Goal: Task Accomplishment & Management: Manage account settings

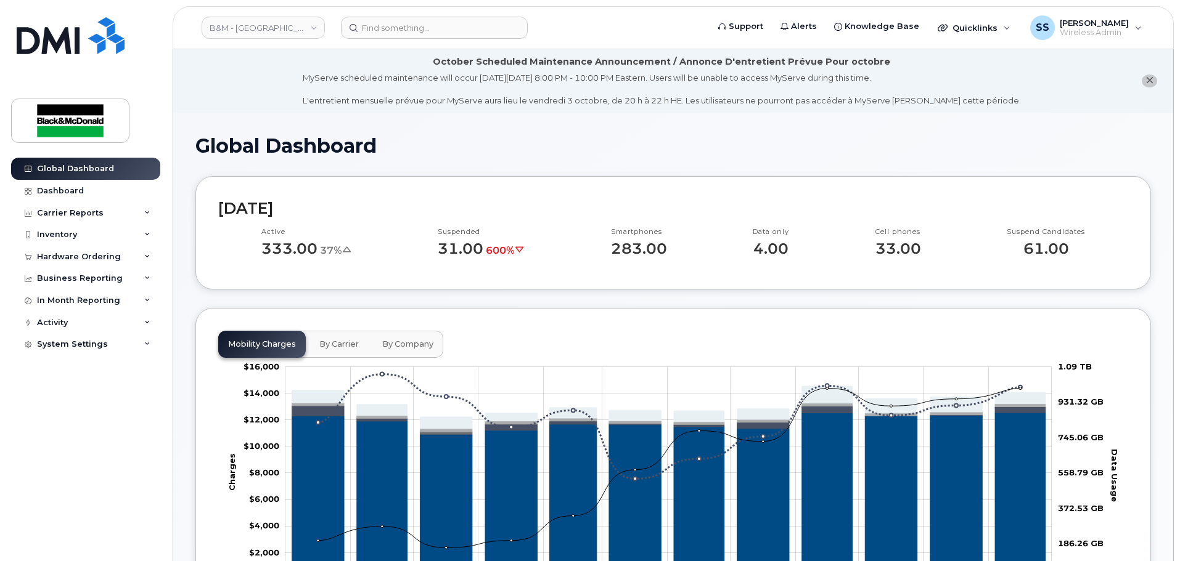
click at [388, 15] on header "B&M - Alberta Support Alerts Knowledge Base Quicklinks Suspend / Cancel Device …" at bounding box center [673, 27] width 1001 height 43
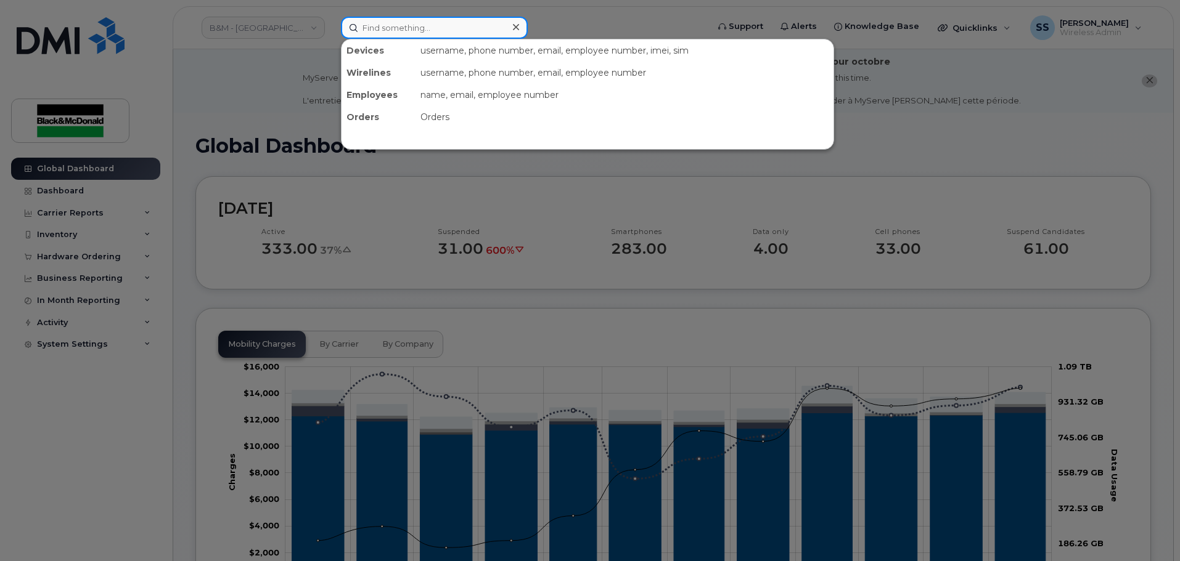
click at [388, 23] on input at bounding box center [434, 28] width 187 height 22
paste input "780-233-6847"
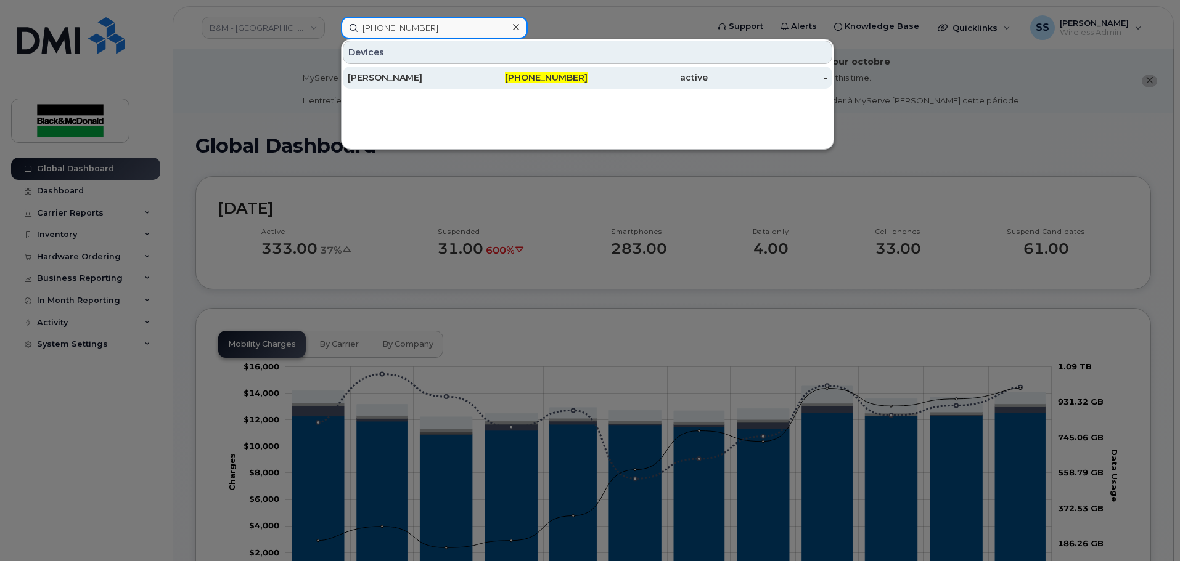
type input "780-233-6847"
click at [393, 80] on div "Joel Standeven" at bounding box center [408, 77] width 120 height 12
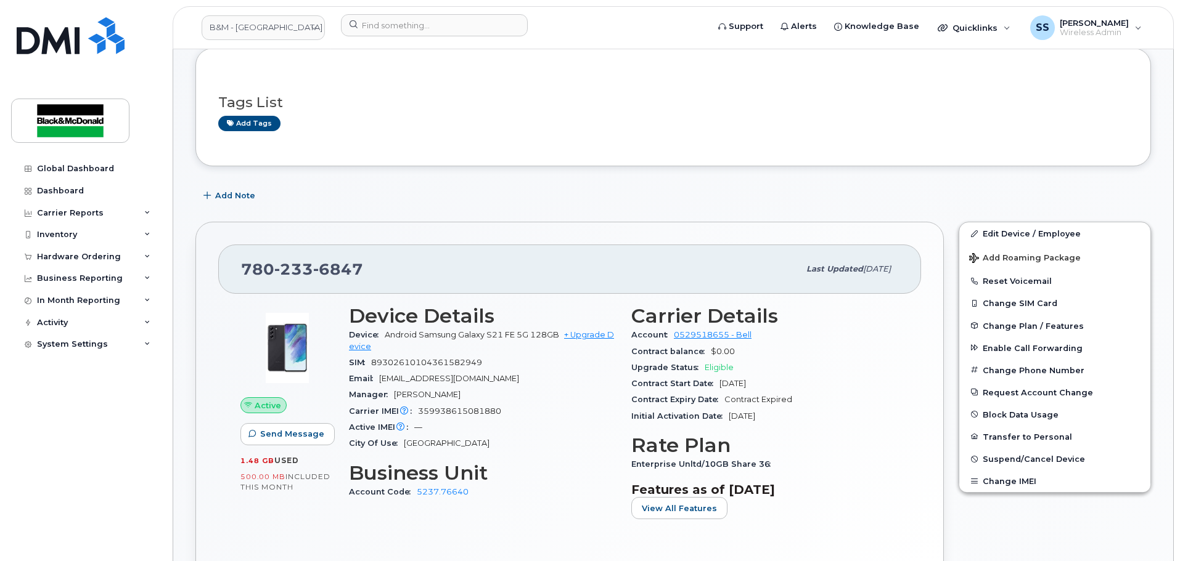
scroll to position [247, 0]
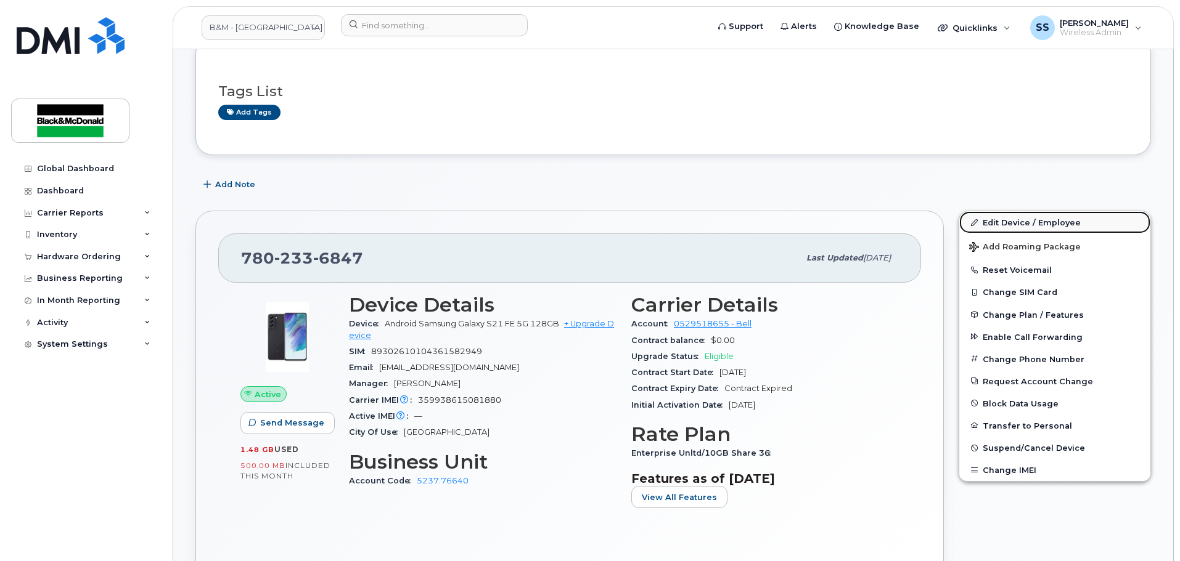
click at [1042, 226] on link "Edit Device / Employee" at bounding box center [1054, 222] width 191 height 22
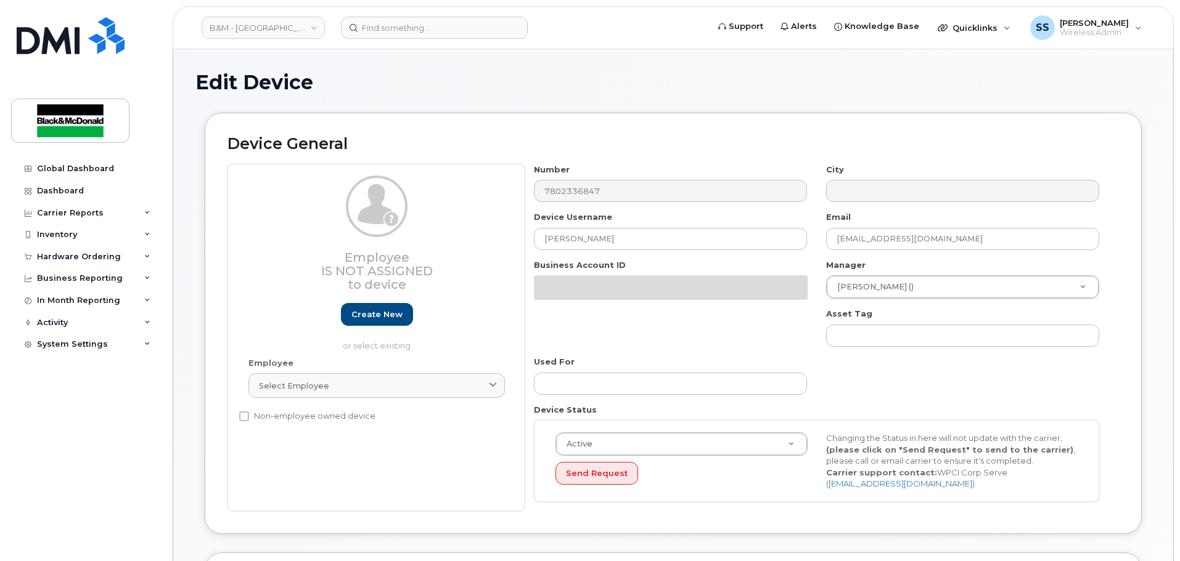
select select "91398"
click at [615, 203] on div "Number 7802336847" at bounding box center [671, 183] width 292 height 39
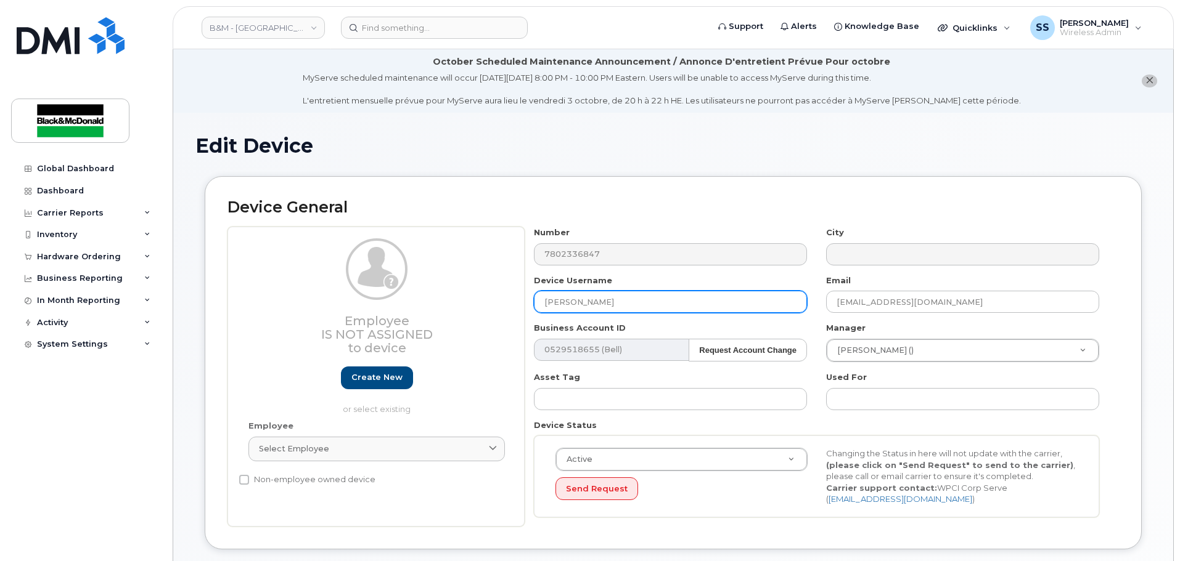
click at [627, 293] on input "[PERSON_NAME]" at bounding box center [670, 302] width 273 height 22
type input "Joel Standeven - Terminated"
click at [1145, 83] on icon "close notification" at bounding box center [1149, 80] width 8 height 8
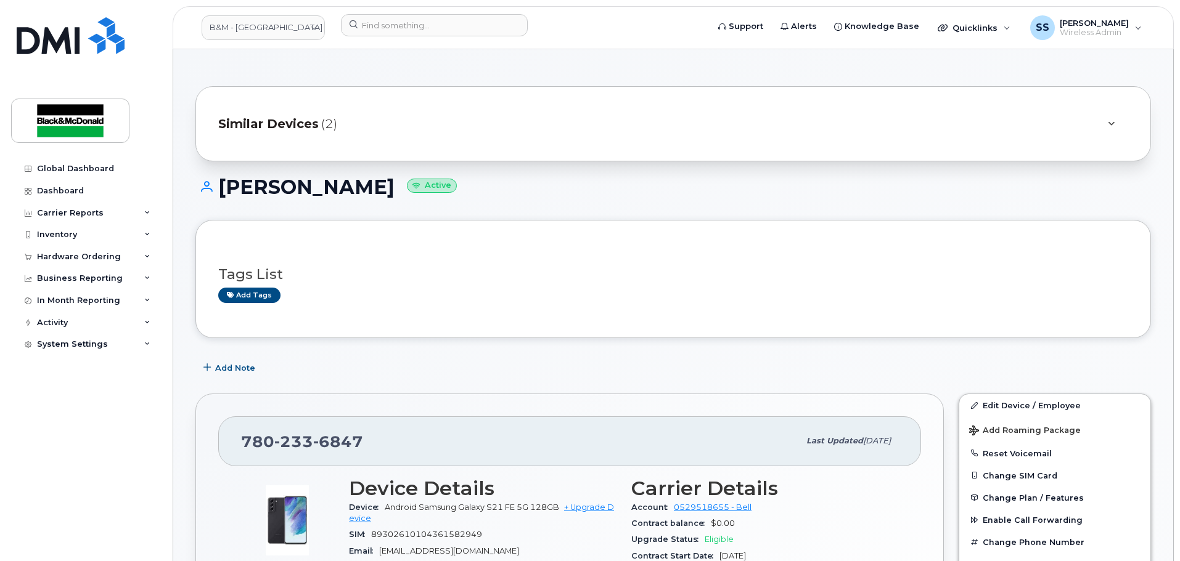
scroll to position [185, 0]
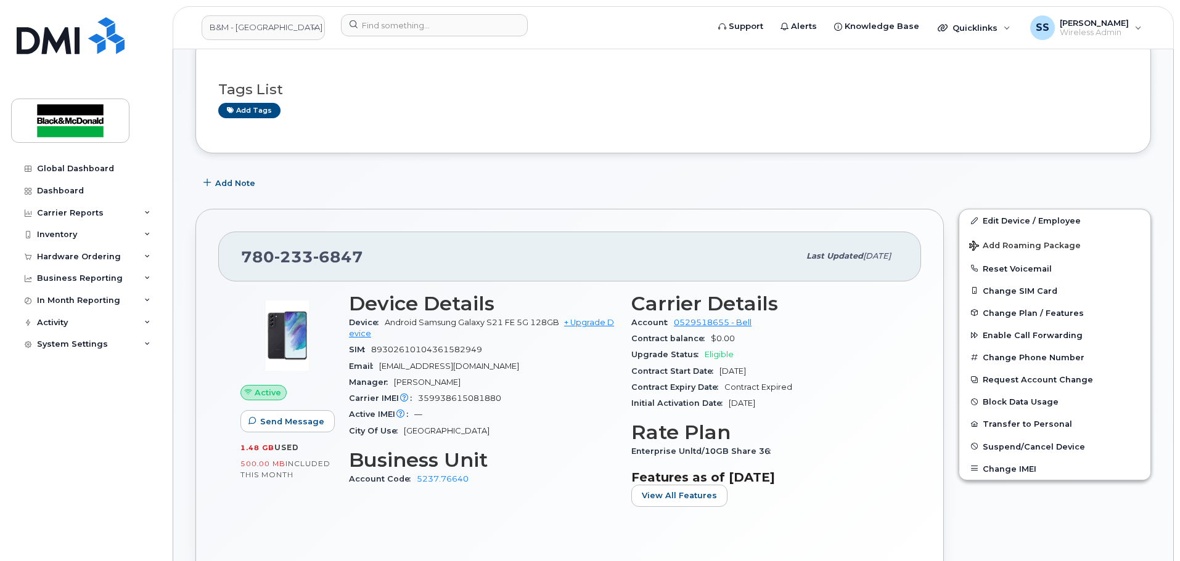
click at [478, 436] on div "City Of Use Edmonton" at bounding box center [482, 431] width 267 height 16
drag, startPoint x: 510, startPoint y: 399, endPoint x: 420, endPoint y: 404, distance: 90.2
click at [420, 404] on div "Carrier IMEI Carrier IMEI is reported during the last billing cycle or change o…" at bounding box center [482, 399] width 267 height 16
copy span "359938615081880"
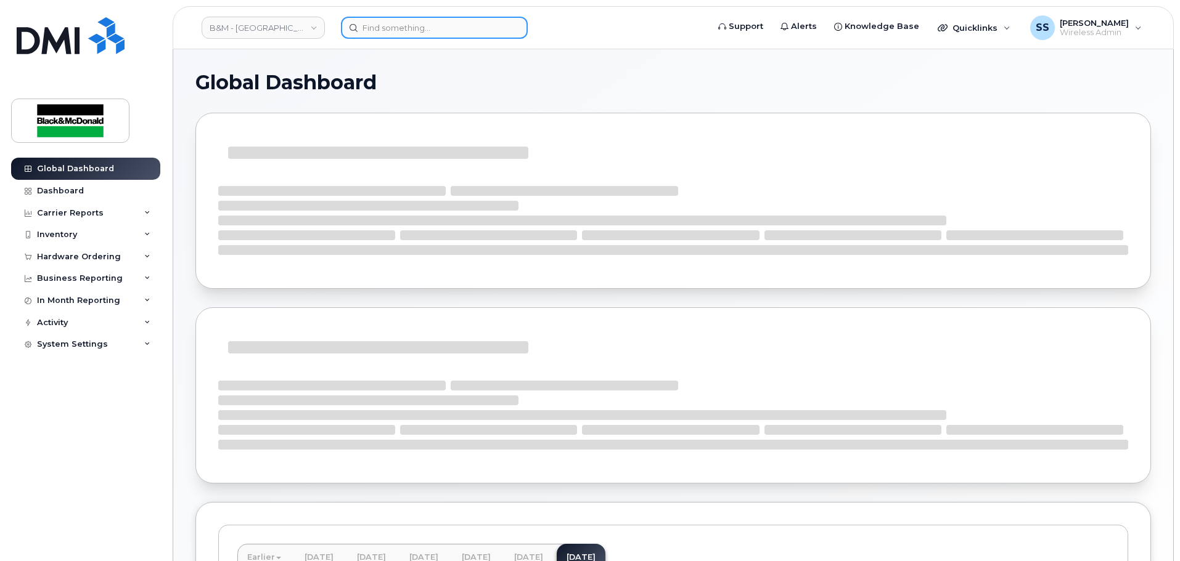
click at [385, 25] on input at bounding box center [434, 28] width 187 height 22
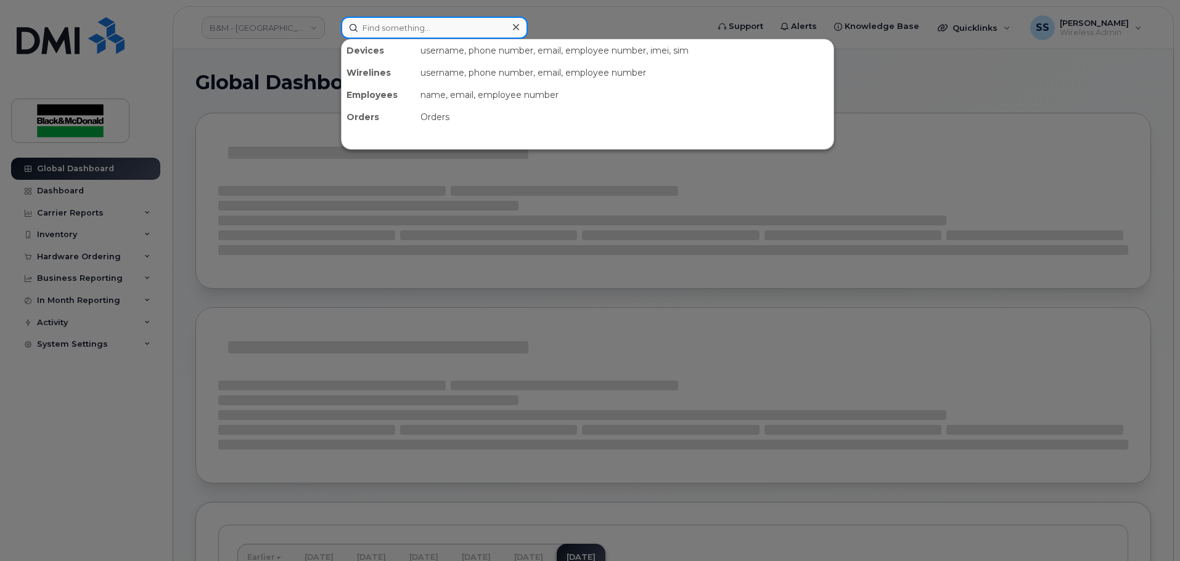
click at [385, 25] on input at bounding box center [434, 28] width 187 height 22
paste input "[PHONE_NUMBER]"
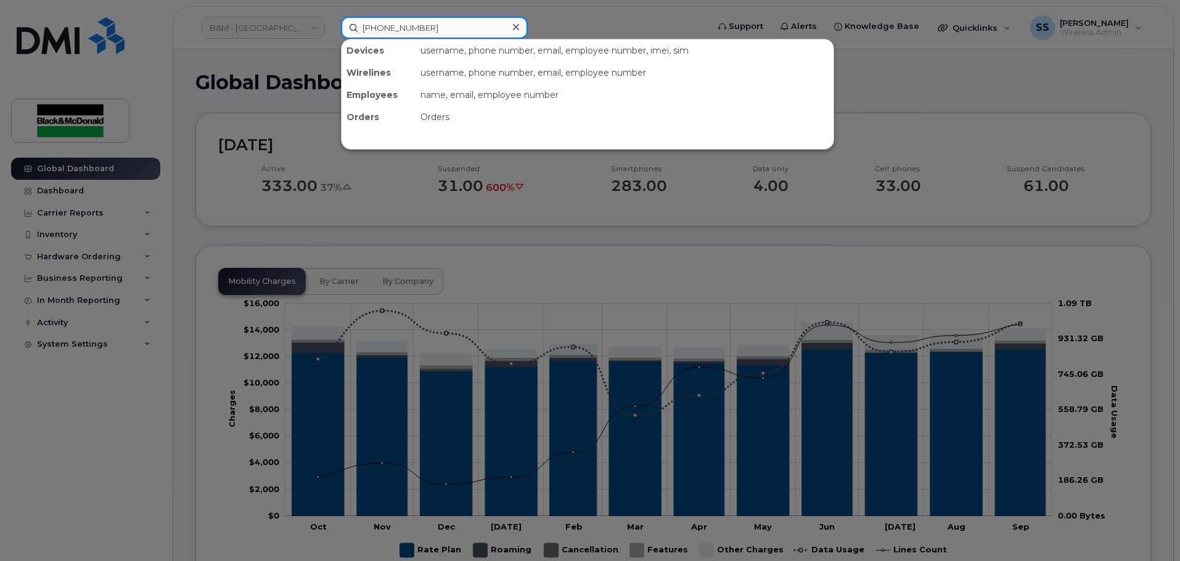
type input "[PHONE_NUMBER]"
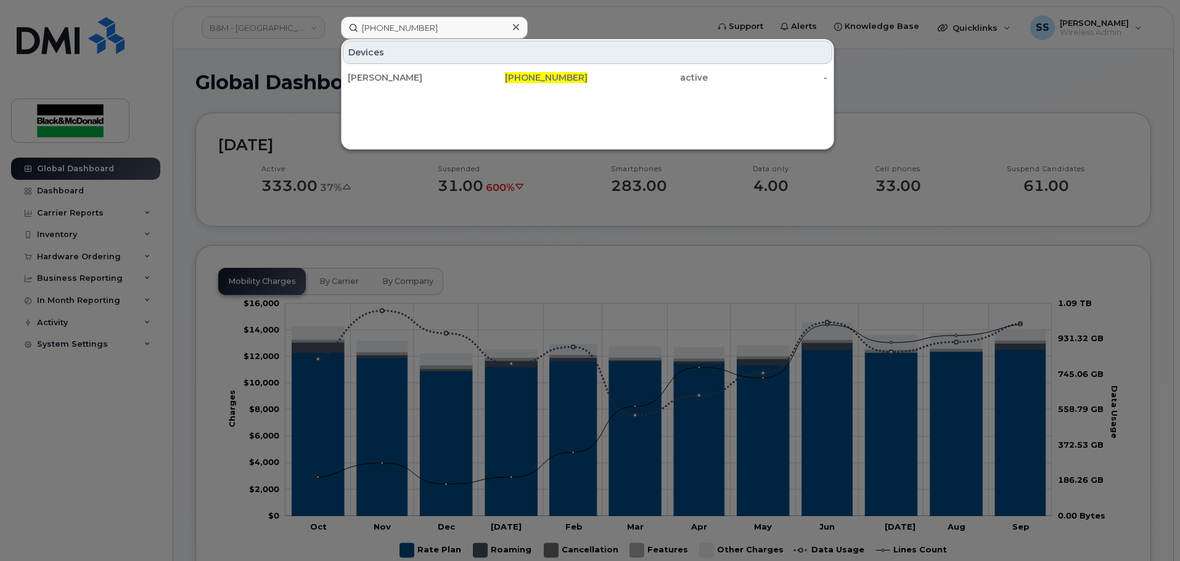
drag, startPoint x: 397, startPoint y: 73, endPoint x: 410, endPoint y: 104, distance: 33.4
click at [397, 74] on div "[PERSON_NAME]" at bounding box center [408, 77] width 120 height 12
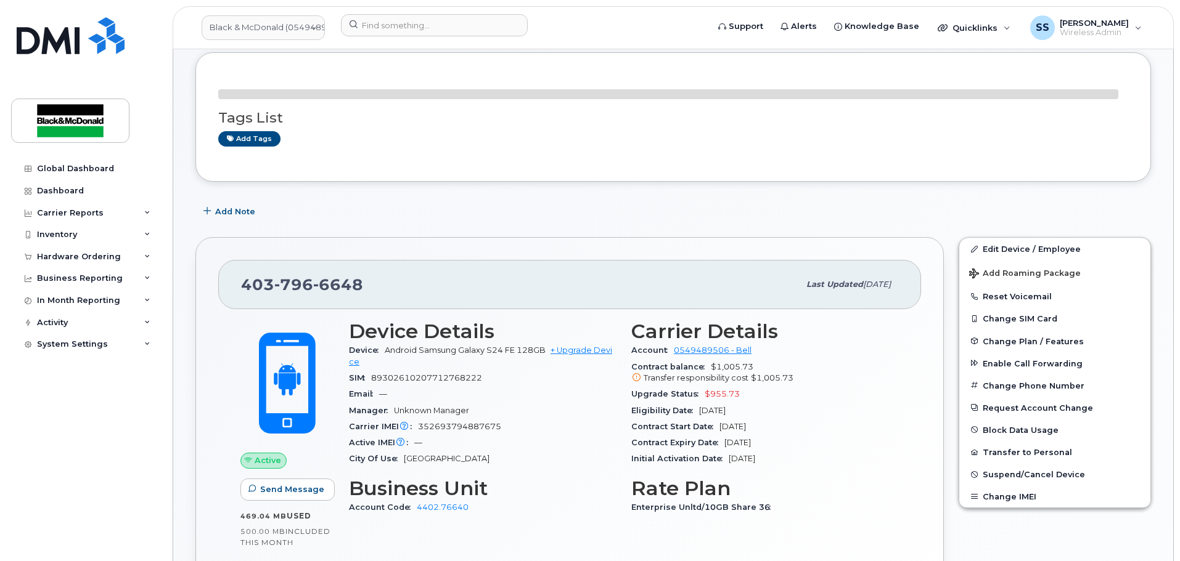
scroll to position [123, 0]
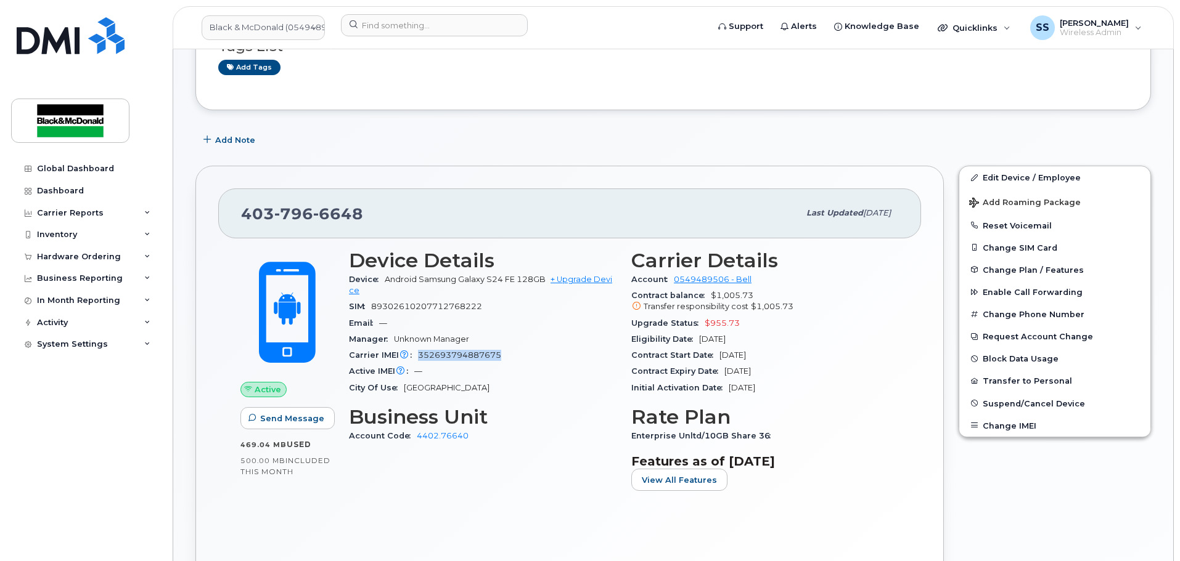
drag, startPoint x: 475, startPoint y: 359, endPoint x: 426, endPoint y: 357, distance: 48.7
click at [412, 359] on div "Carrier IMEI Carrier IMEI is reported during the last billing cycle or change o…" at bounding box center [482, 356] width 267 height 16
copy span "352693794887675"
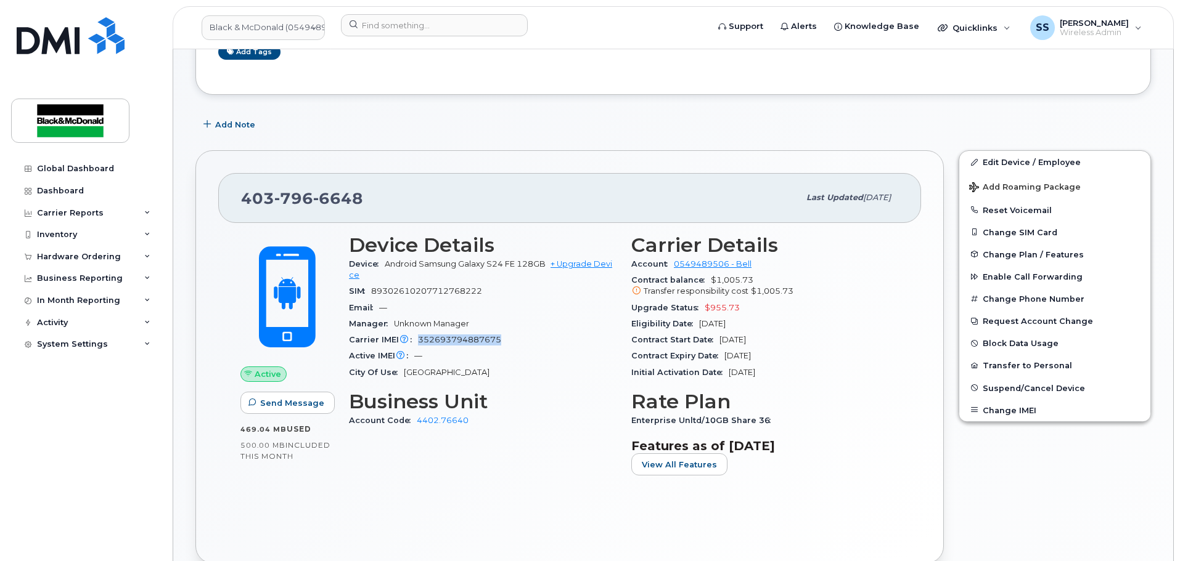
scroll to position [0, 0]
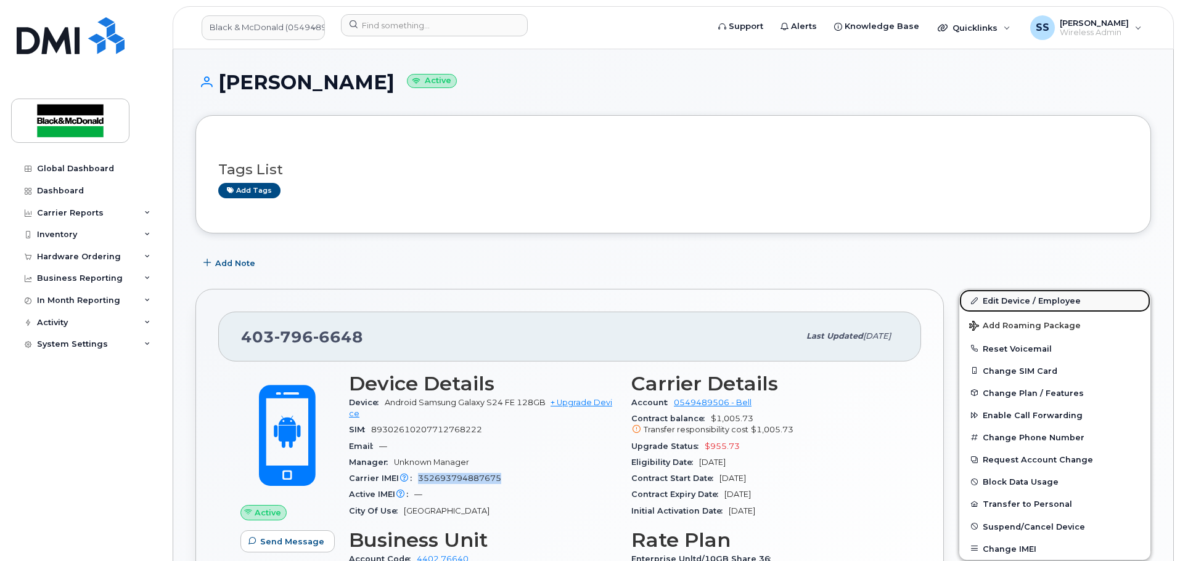
click at [1040, 301] on link "Edit Device / Employee" at bounding box center [1054, 301] width 191 height 22
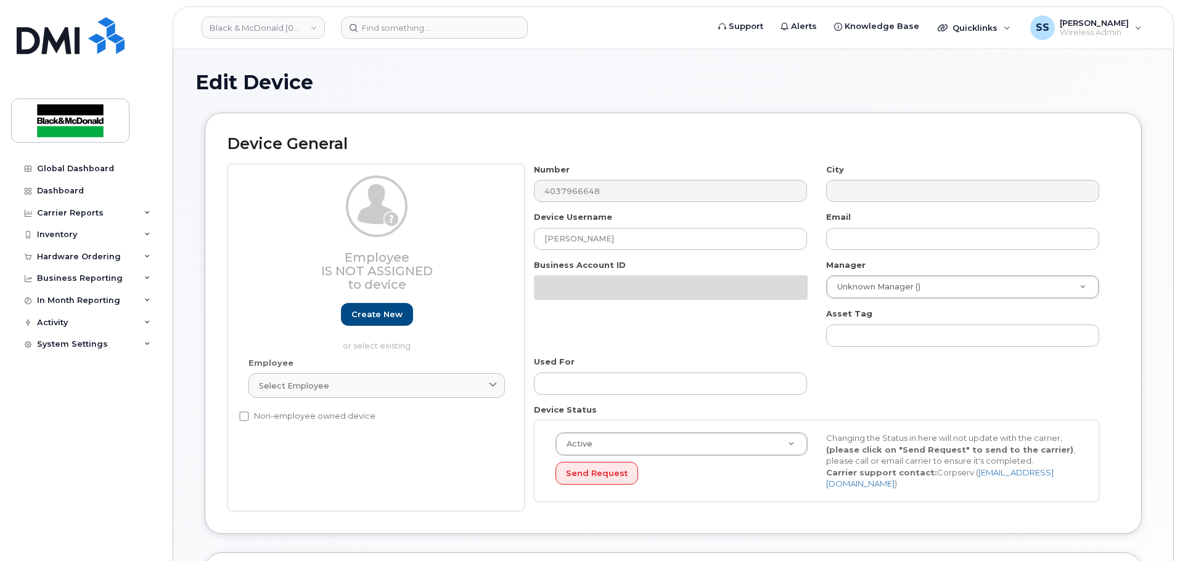
select select "27695469"
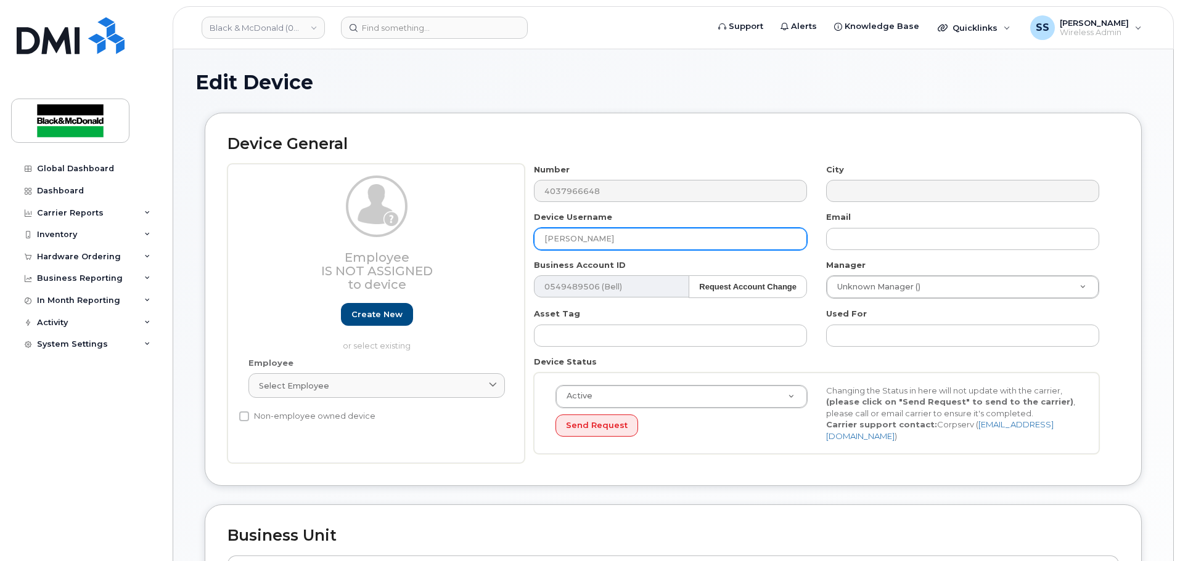
click at [621, 245] on input "[PERSON_NAME]" at bounding box center [670, 239] width 273 height 22
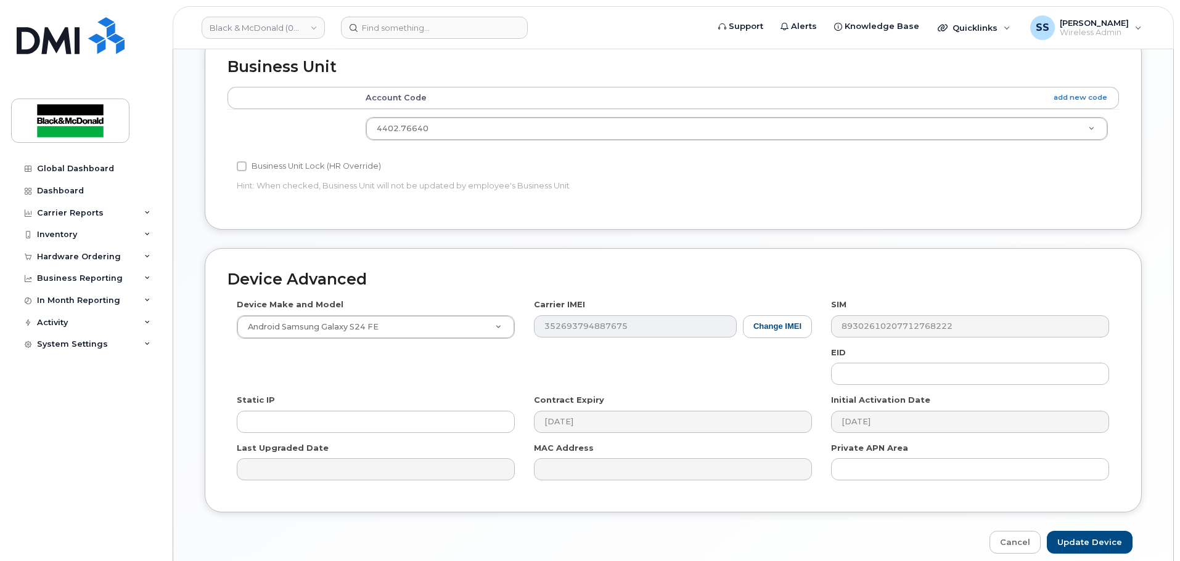
scroll to position [518, 0]
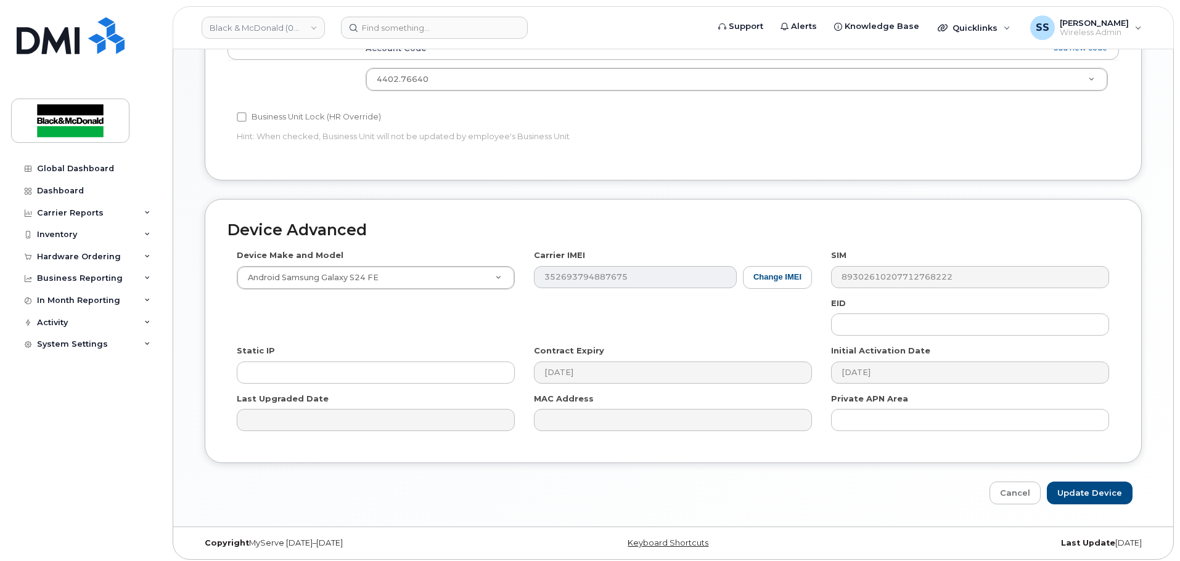
type input "[PERSON_NAME] - Terminated"
click at [1053, 473] on div "Device Advanced Device Make and Model Android Samsung Galaxy S24 FE Android TCL…" at bounding box center [672, 352] width 955 height 306
click at [1084, 484] on input "Update Device" at bounding box center [1090, 493] width 86 height 23
type input "Saving..."
